Goal: Find specific page/section: Find specific page/section

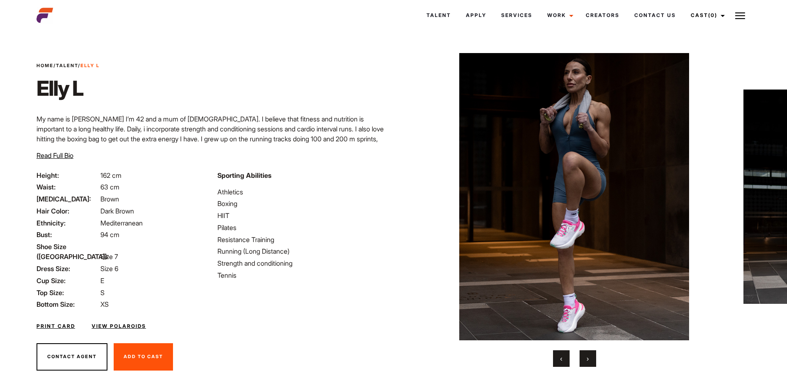
drag, startPoint x: 36, startPoint y: 175, endPoint x: 337, endPoint y: 202, distance: 302.7
click at [337, 202] on div "Height: 162 cm Waist: 63 cm Eye Color: Brown Hair Color: Dark Brown Ethnicity: …" at bounding box center [213, 251] width 362 height 163
drag, startPoint x: 337, startPoint y: 202, endPoint x: 350, endPoint y: 287, distance: 86.8
click at [350, 287] on div "Sporting Abilities Athletics Boxing HIIT Pilates Resistance Training Running (L…" at bounding box center [302, 239] width 181 height 139
click at [36, 248] on span "Shoe Size ([GEOGRAPHIC_DATA]):" at bounding box center [67, 252] width 62 height 20
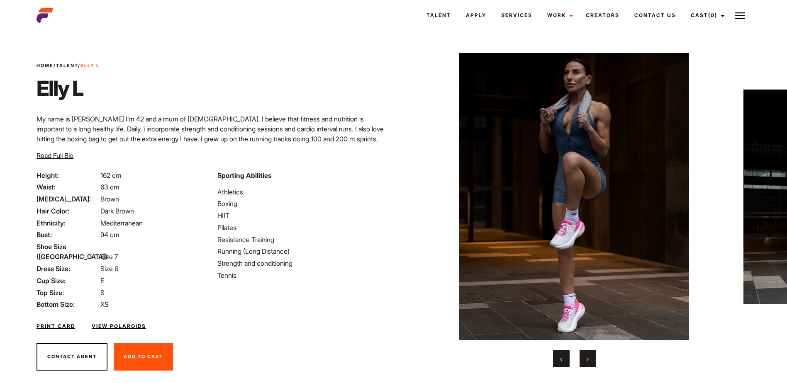
click at [583, 358] on button "›" at bounding box center [587, 358] width 17 height 17
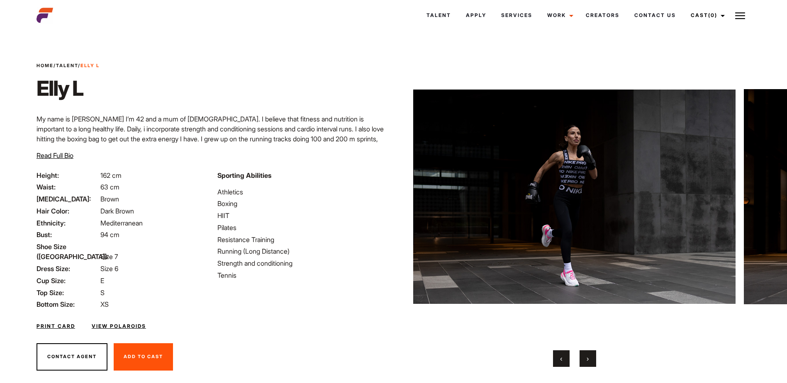
click at [583, 358] on button "›" at bounding box center [587, 358] width 17 height 17
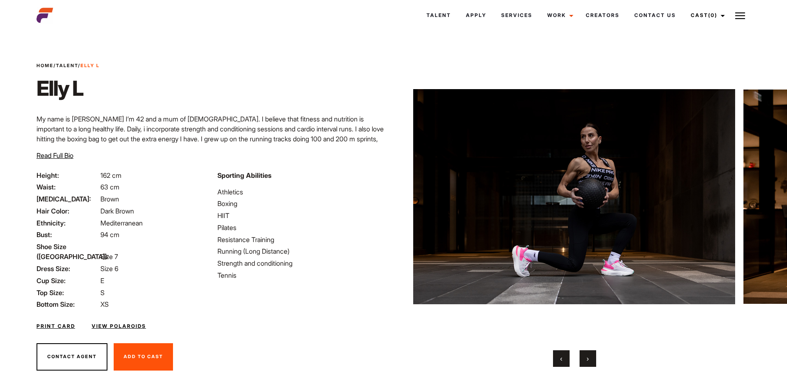
click at [584, 358] on button "›" at bounding box center [587, 358] width 17 height 17
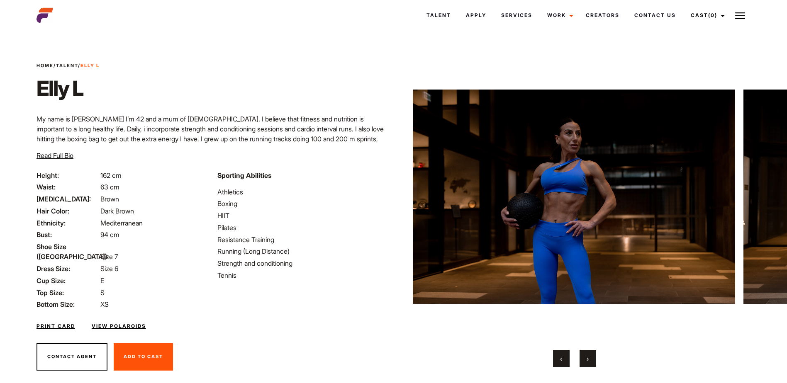
click at [584, 358] on button "›" at bounding box center [587, 358] width 17 height 17
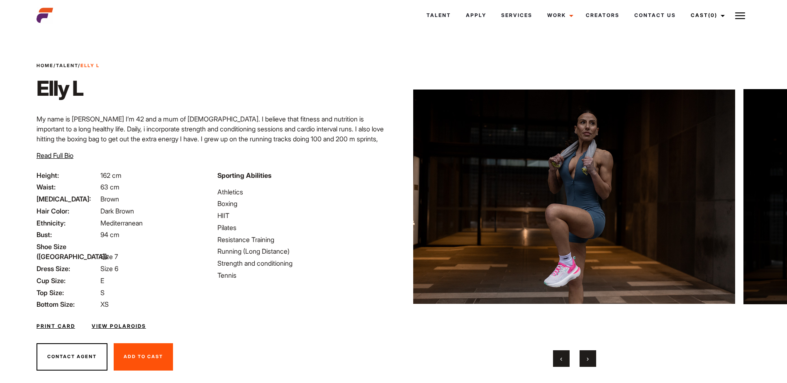
click at [584, 358] on button "›" at bounding box center [587, 358] width 17 height 17
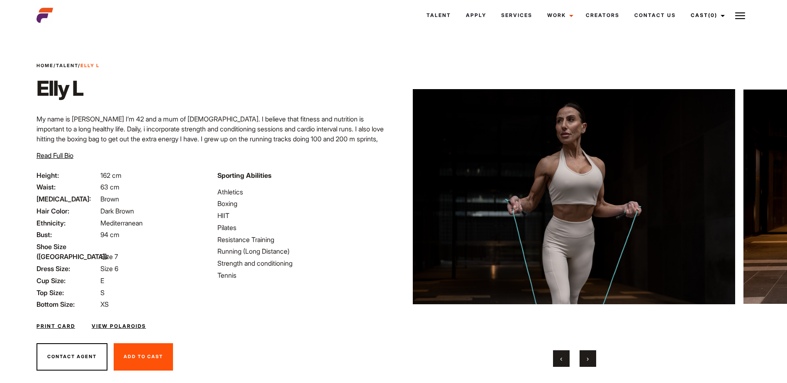
click at [584, 358] on button "›" at bounding box center [587, 358] width 17 height 17
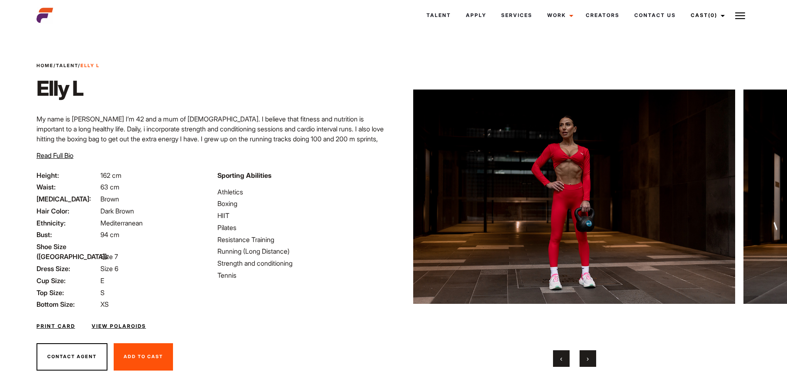
click at [584, 358] on button "›" at bounding box center [587, 358] width 17 height 17
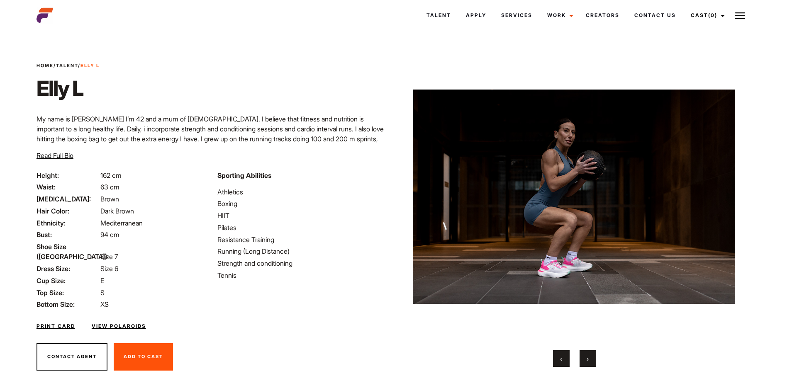
click at [584, 358] on button "›" at bounding box center [587, 358] width 17 height 17
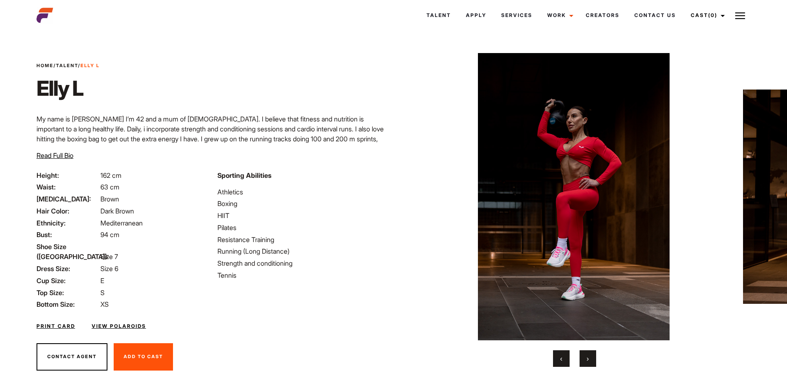
click at [584, 358] on button "›" at bounding box center [587, 358] width 17 height 17
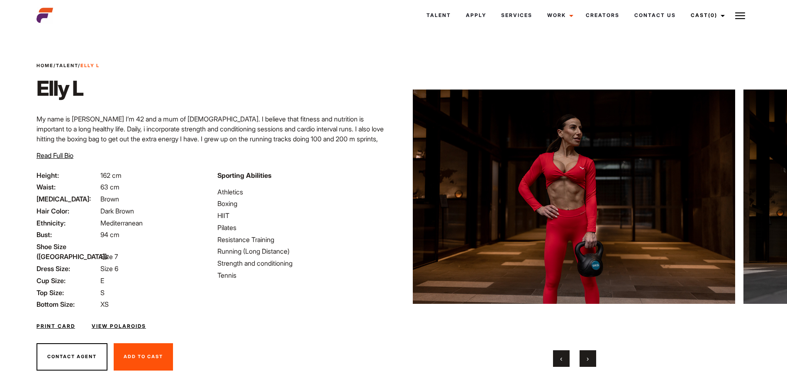
click at [584, 358] on button "›" at bounding box center [587, 358] width 17 height 17
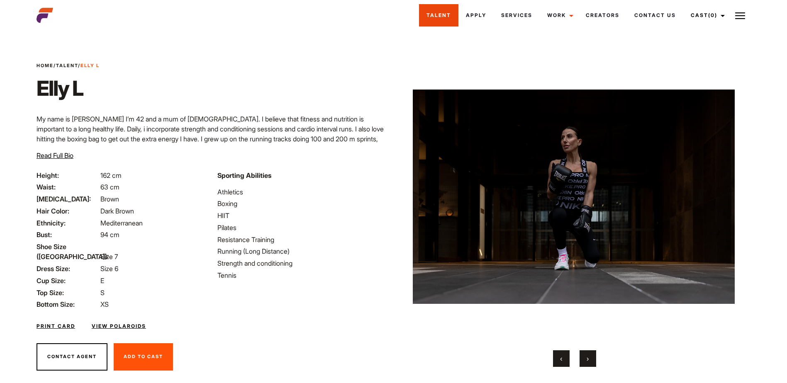
click at [441, 21] on link "Talent" at bounding box center [438, 15] width 39 height 22
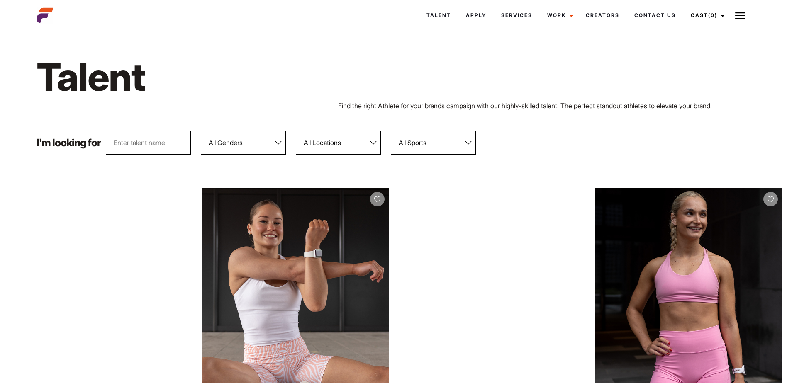
click at [260, 142] on select "All Genders Female Male" at bounding box center [243, 143] width 85 height 24
select select "104"
click at [201, 131] on select "All Genders Female Male" at bounding box center [243, 143] width 85 height 24
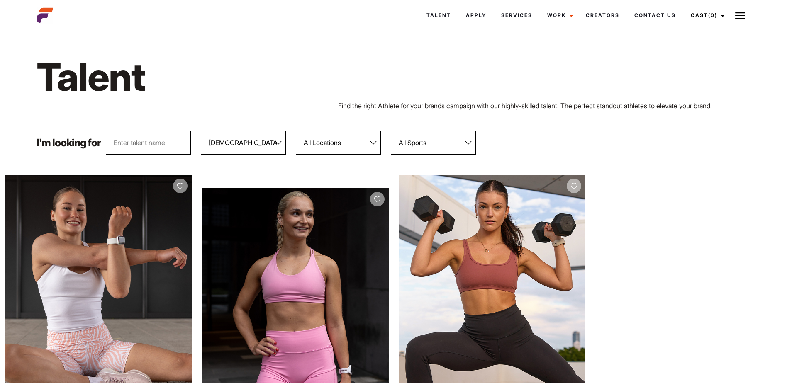
click at [432, 143] on select "All Sports 100 Meter Butterfly Acrobatics Aerial awareness Aerobics AFL Aflw Am…" at bounding box center [433, 143] width 85 height 24
click at [578, 140] on div "I'm looking for All Genders Female Male All Locations Adelaide Brisbane Darwin …" at bounding box center [394, 143] width 724 height 24
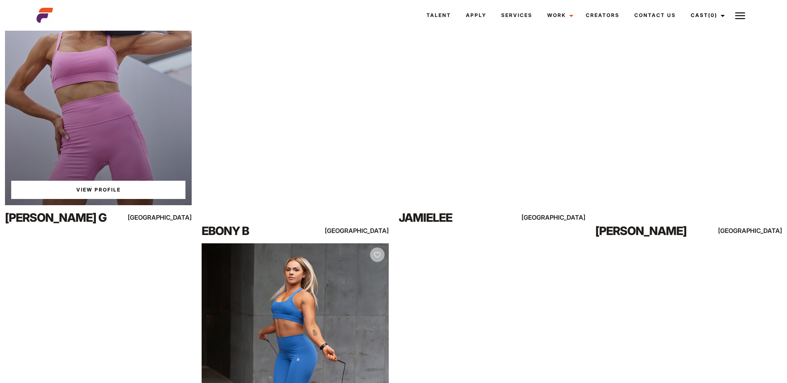
scroll to position [4520, 0]
